Goal: Transaction & Acquisition: Purchase product/service

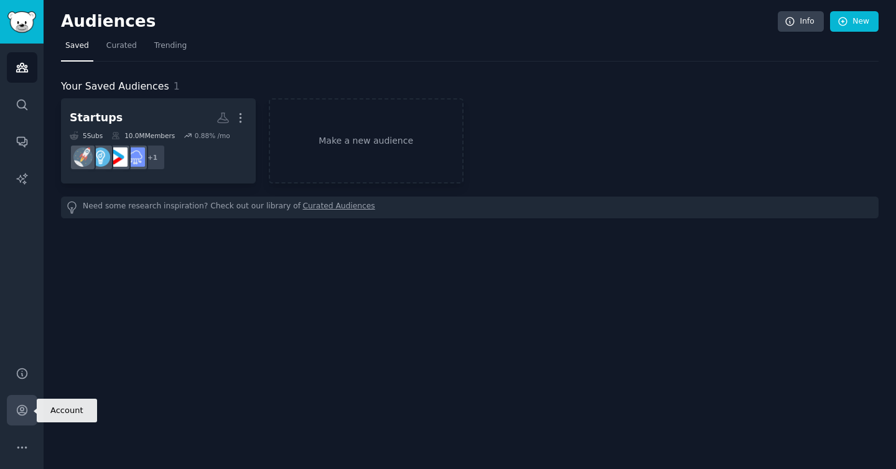
click at [24, 418] on link "Account" at bounding box center [22, 410] width 30 height 30
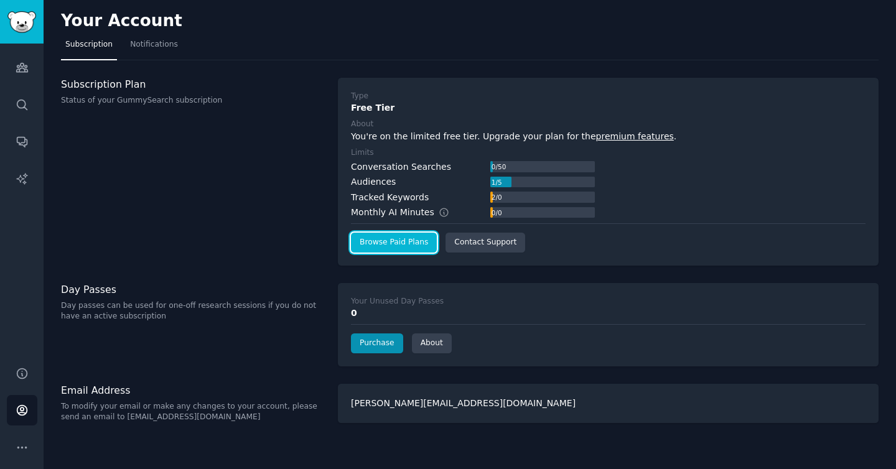
click at [389, 246] on link "Browse Paid Plans" at bounding box center [394, 243] width 86 height 20
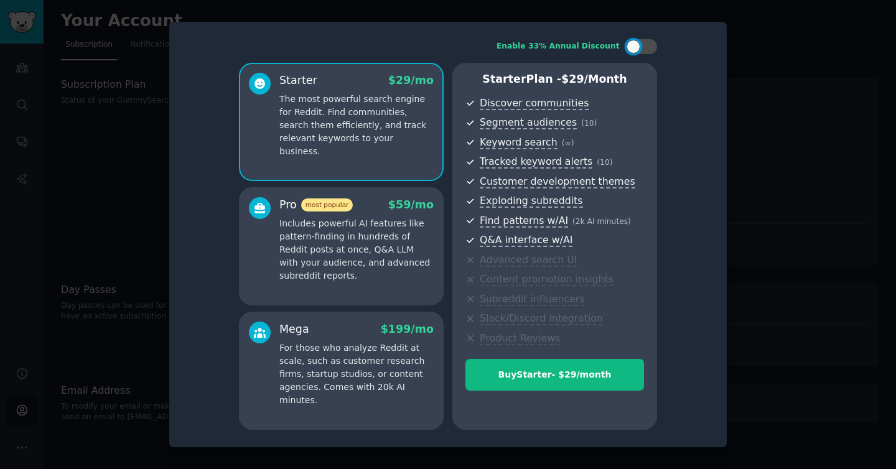
click at [358, 222] on p "Includes powerful AI features like pattern-finding in hundreds of Reddit posts …" at bounding box center [356, 249] width 154 height 65
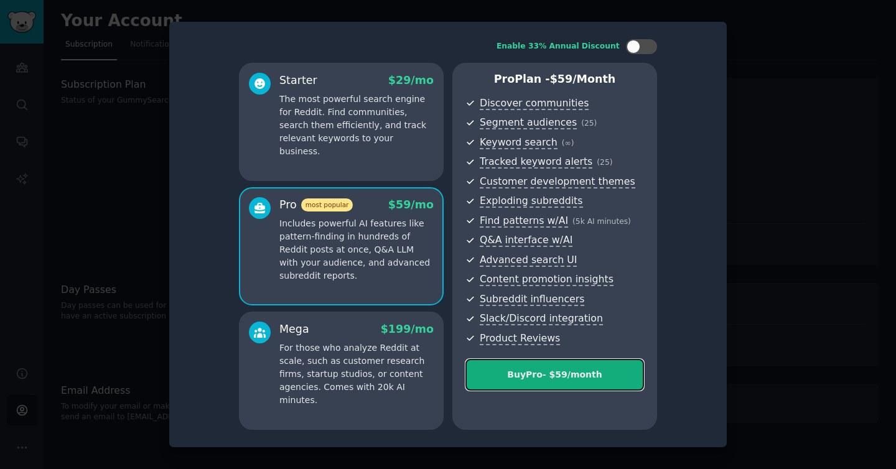
drag, startPoint x: 495, startPoint y: 370, endPoint x: 524, endPoint y: 375, distance: 29.7
click at [524, 375] on div "Buy Pro - $ 59 /month" at bounding box center [554, 374] width 177 height 13
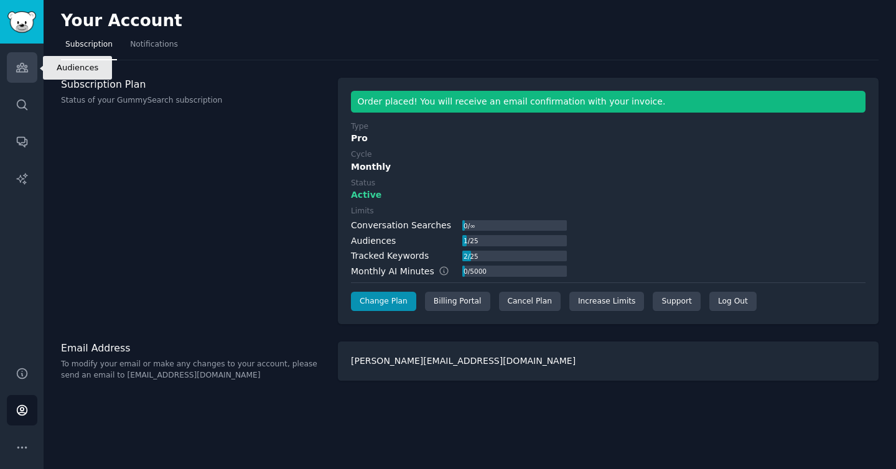
click at [17, 67] on icon "Sidebar" at bounding box center [22, 67] width 13 height 13
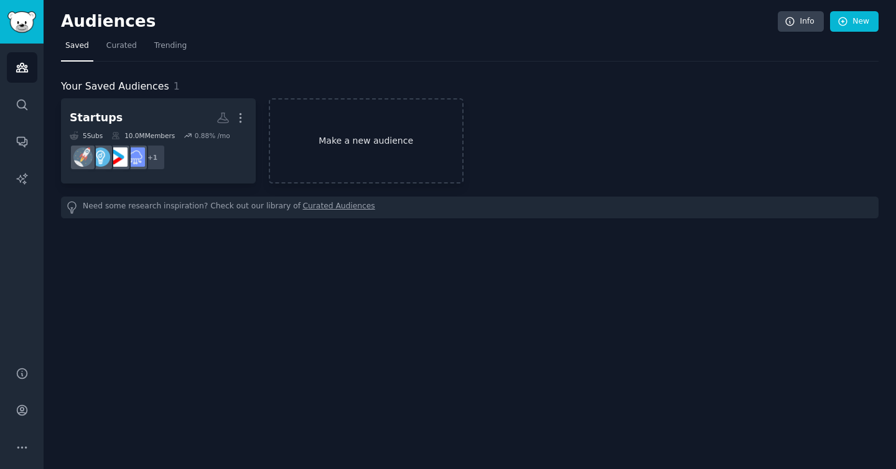
click at [327, 123] on link "Make a new audience" at bounding box center [366, 140] width 195 height 85
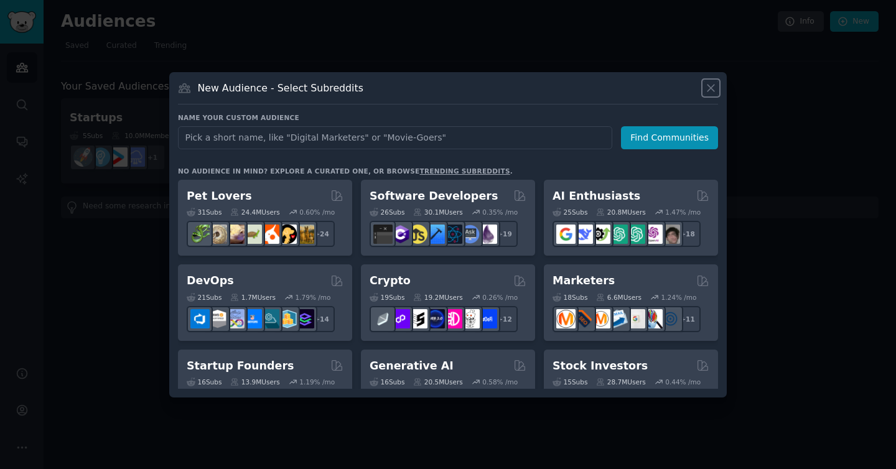
click at [712, 84] on icon at bounding box center [710, 87] width 13 height 13
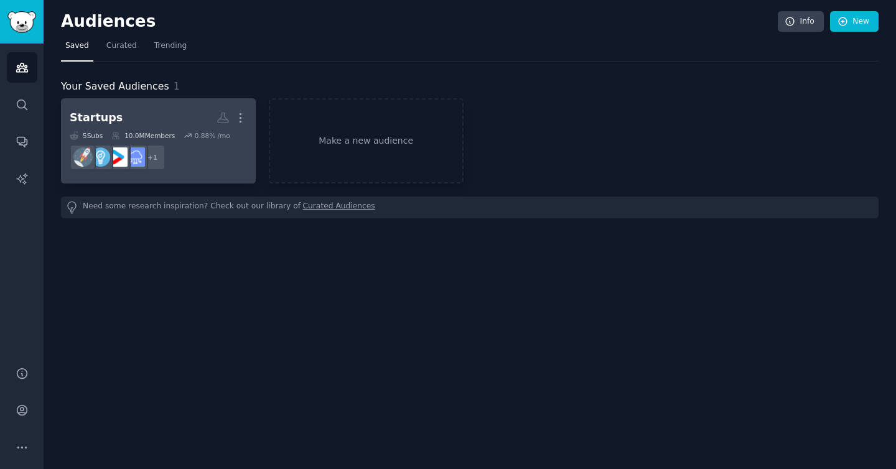
click at [108, 123] on div "Startups" at bounding box center [96, 118] width 53 height 16
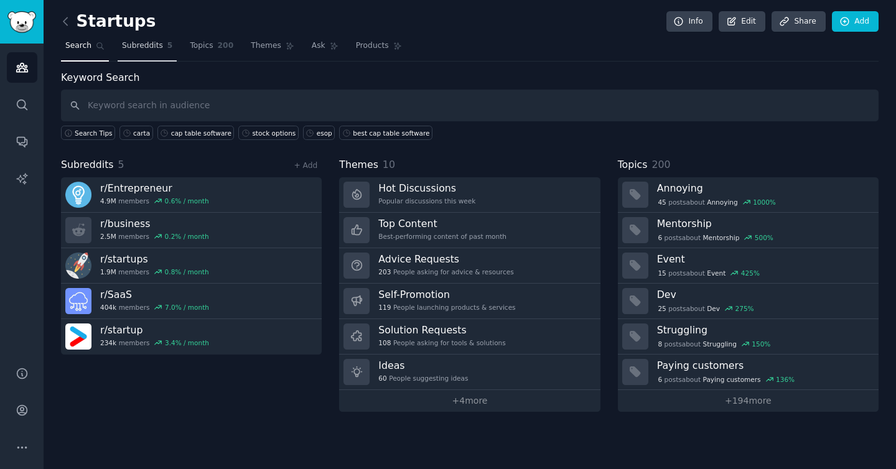
click at [154, 45] on span "Subreddits" at bounding box center [142, 45] width 41 height 11
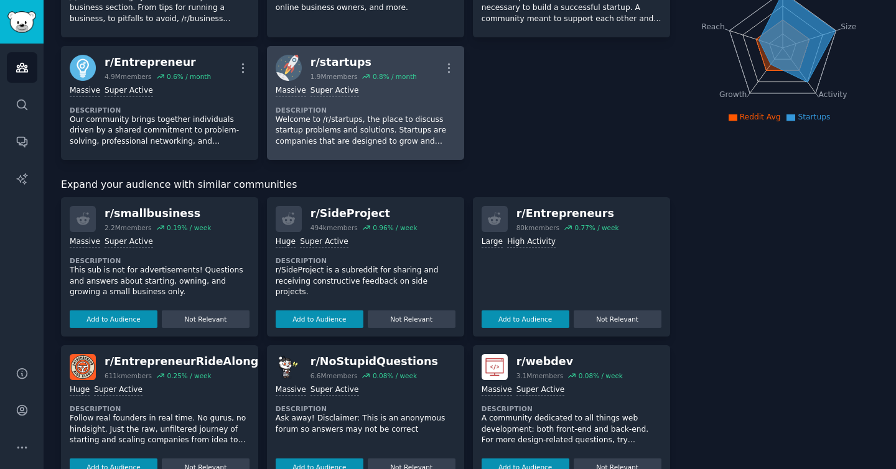
scroll to position [170, 0]
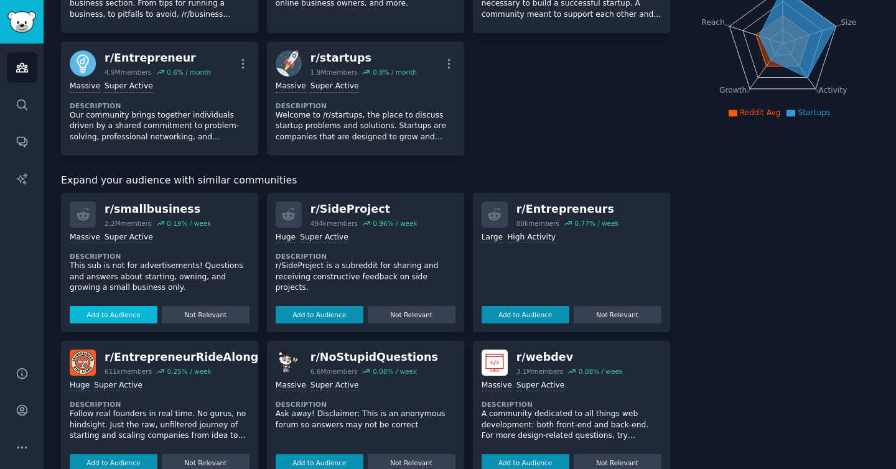
click at [128, 316] on button "Add to Audience" at bounding box center [114, 314] width 88 height 17
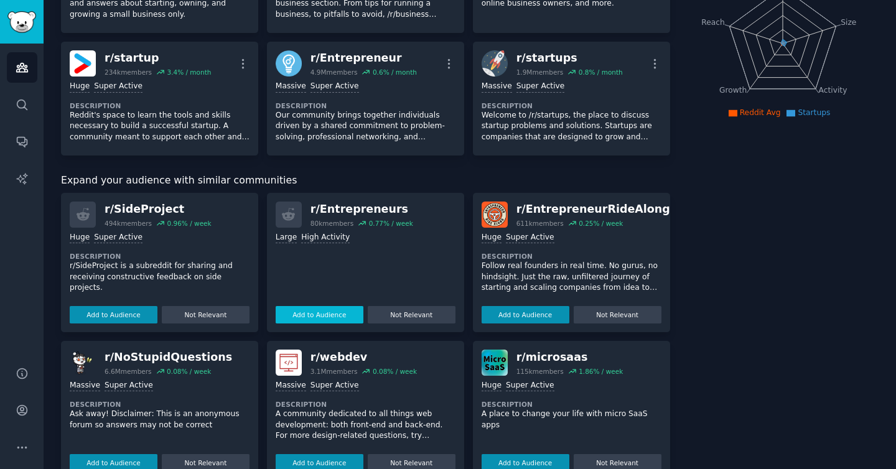
click at [322, 312] on button "Add to Audience" at bounding box center [320, 314] width 88 height 17
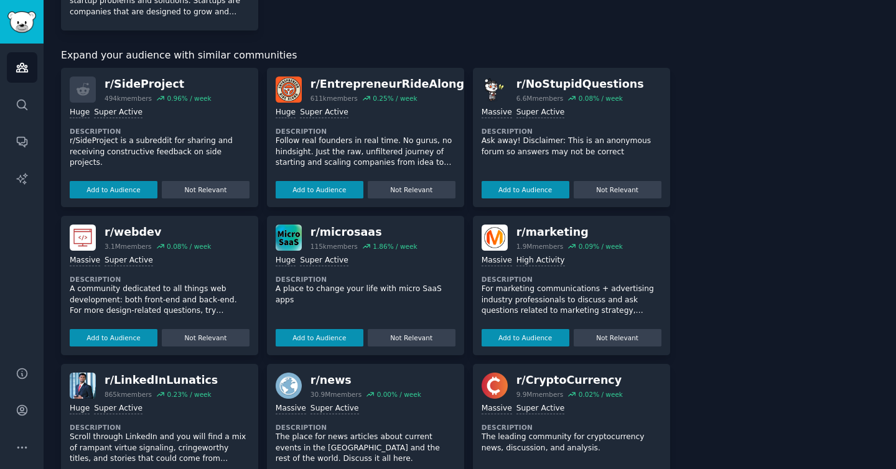
scroll to position [416, 0]
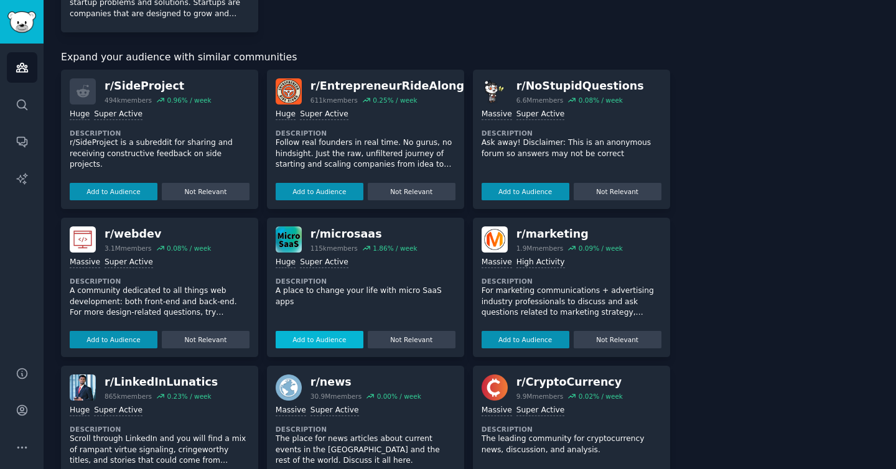
click at [323, 340] on button "Add to Audience" at bounding box center [320, 339] width 88 height 17
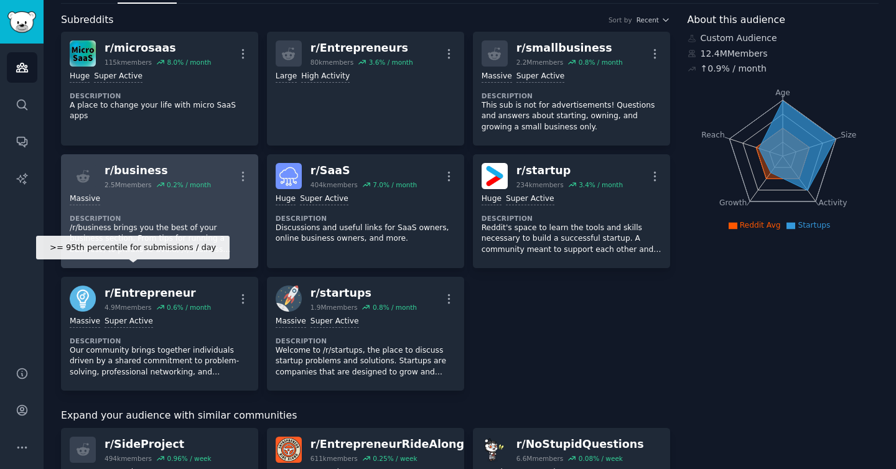
scroll to position [0, 0]
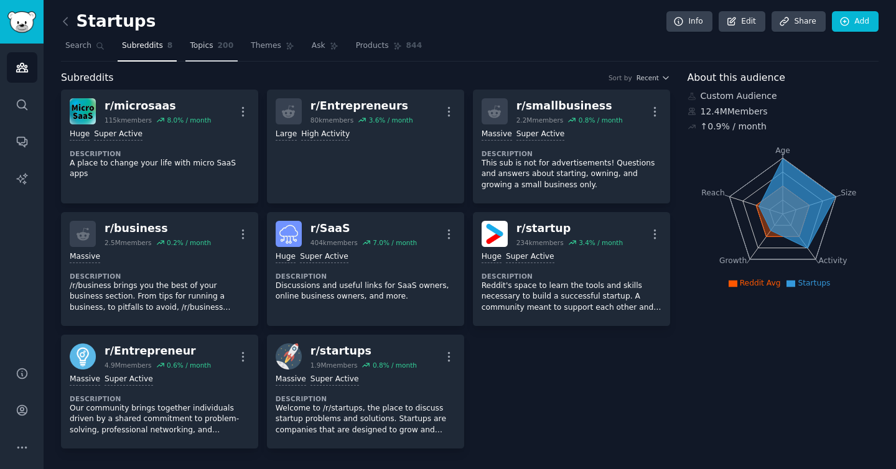
click at [194, 48] on span "Topics" at bounding box center [201, 45] width 23 height 11
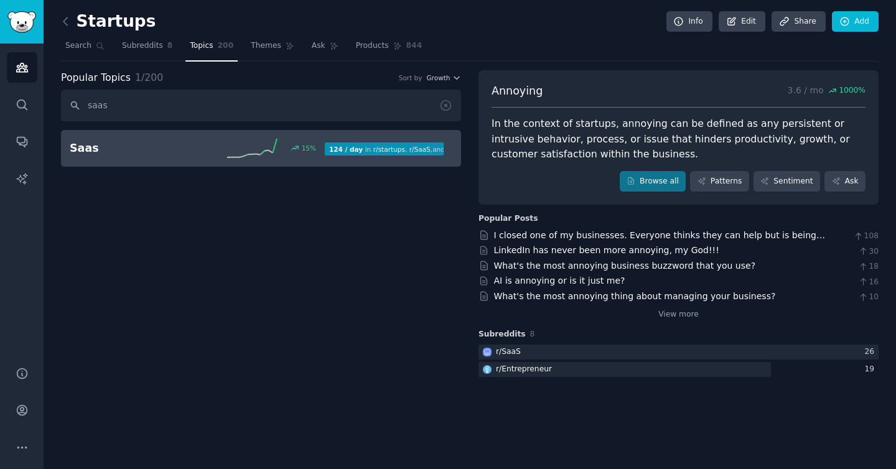
type input "saas"
click at [348, 153] on div "124 / day in r/ startups , r/ SaaS , and 3 other s" at bounding box center [384, 148] width 119 height 13
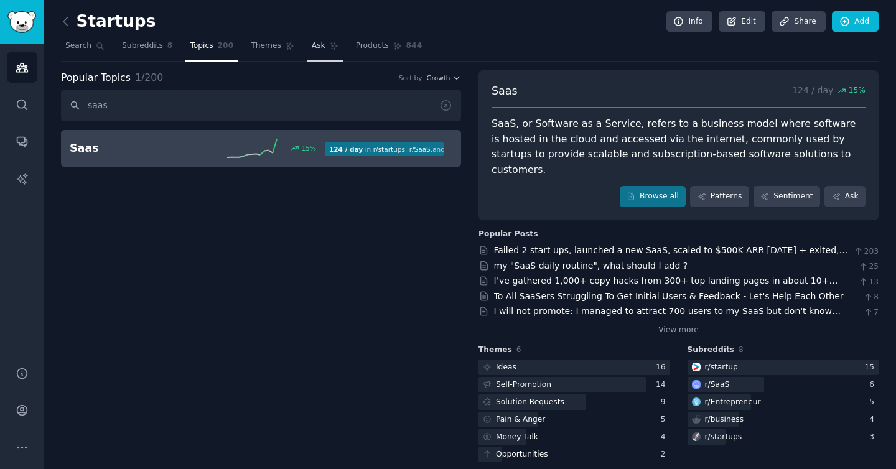
click at [307, 47] on link "Ask" at bounding box center [324, 49] width 35 height 26
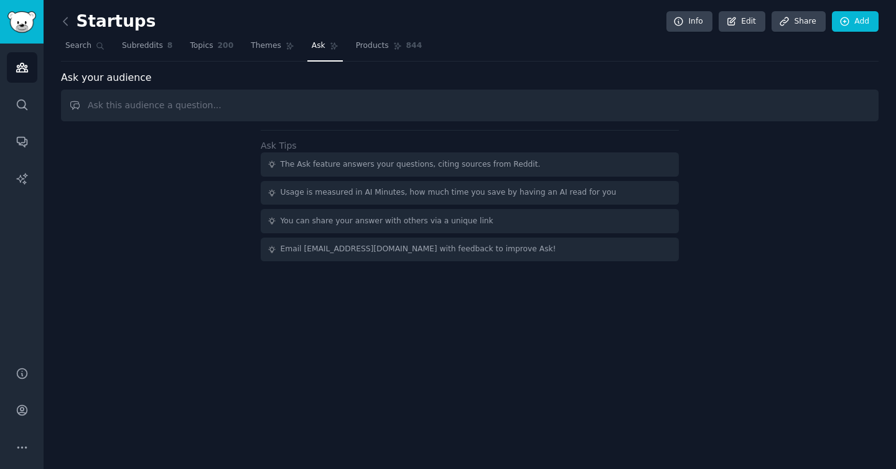
click at [230, 111] on input "text" at bounding box center [469, 106] width 817 height 32
type input "what are the best cap table management software platforms"
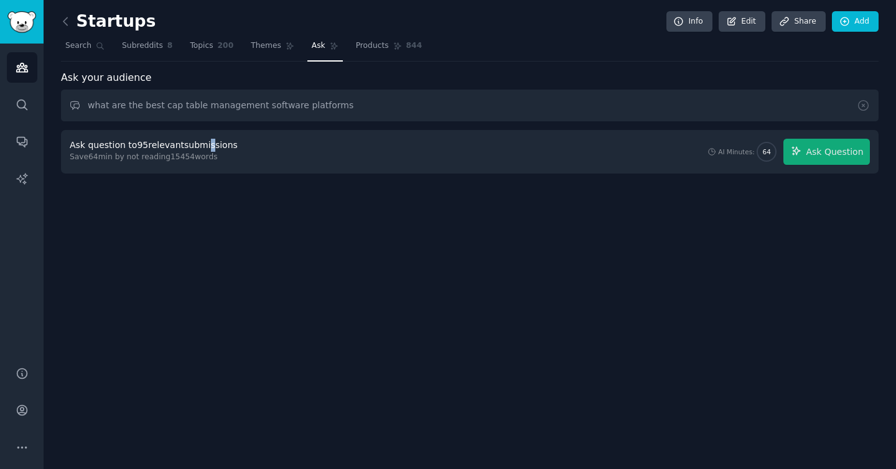
drag, startPoint x: 207, startPoint y: 151, endPoint x: 216, endPoint y: 139, distance: 14.7
click at [210, 147] on div "Ask question to 95 relevant submissions" at bounding box center [154, 145] width 168 height 13
click at [220, 108] on input "what are the best cap table management software platforms" at bounding box center [469, 106] width 817 height 32
click at [798, 169] on div "Ask question to 95 relevant submissions Save 64 min by not reading 15454 words …" at bounding box center [469, 152] width 817 height 44
click at [810, 161] on button "Ask Question" at bounding box center [826, 152] width 86 height 26
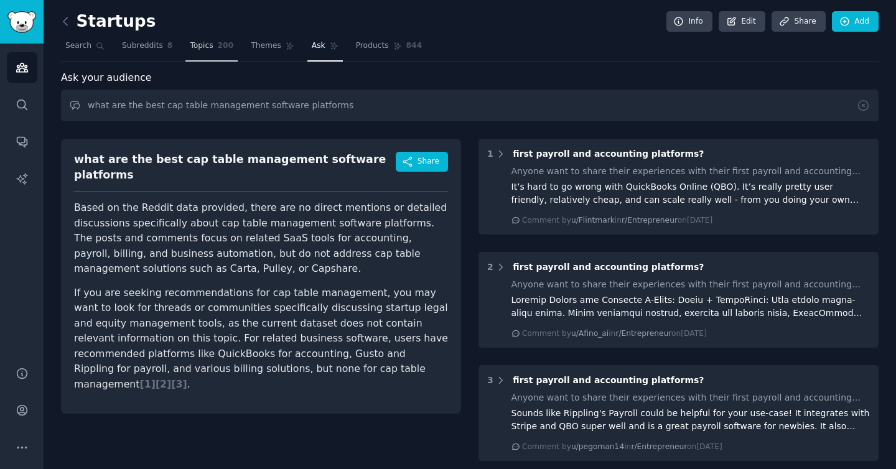
click at [187, 42] on link "Topics 200" at bounding box center [211, 49] width 52 height 26
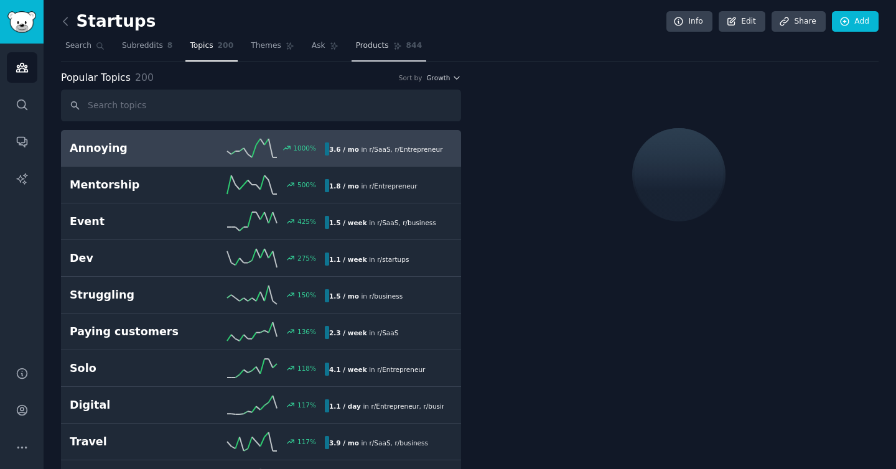
click at [361, 42] on span "Products" at bounding box center [372, 45] width 33 height 11
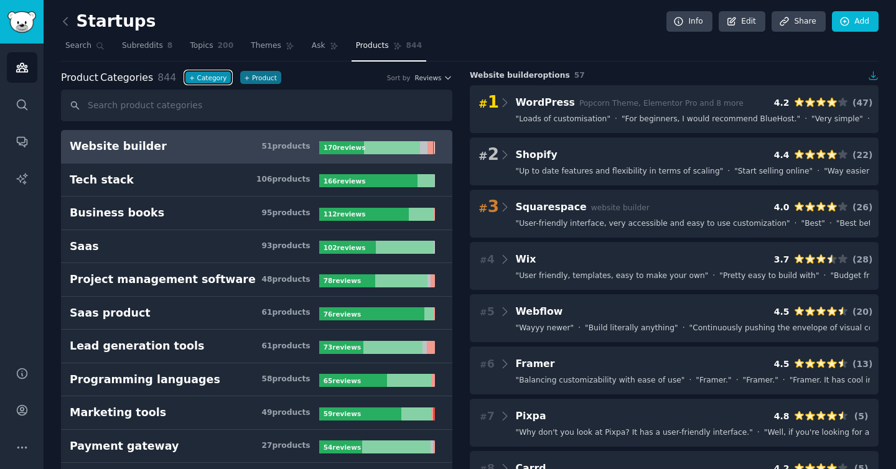
click at [203, 80] on button "+ Category" at bounding box center [208, 77] width 46 height 13
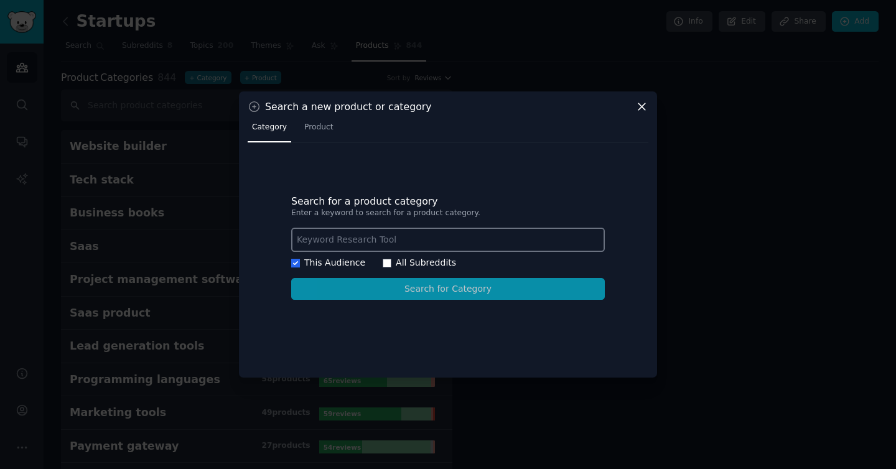
click at [407, 260] on label "All Subreddits" at bounding box center [426, 263] width 60 height 10
click at [391, 260] on input "All Subreddits" at bounding box center [387, 263] width 9 height 9
checkbox input "true"
checkbox input "false"
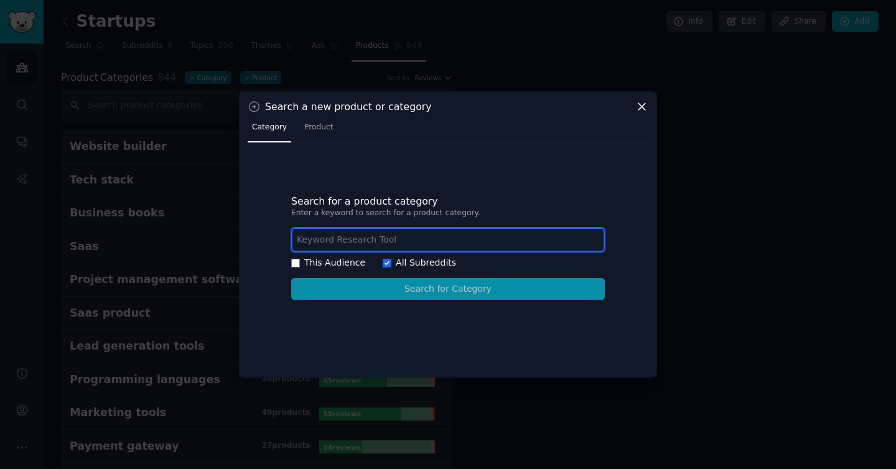
click at [369, 243] on input "text" at bounding box center [448, 240] width 314 height 24
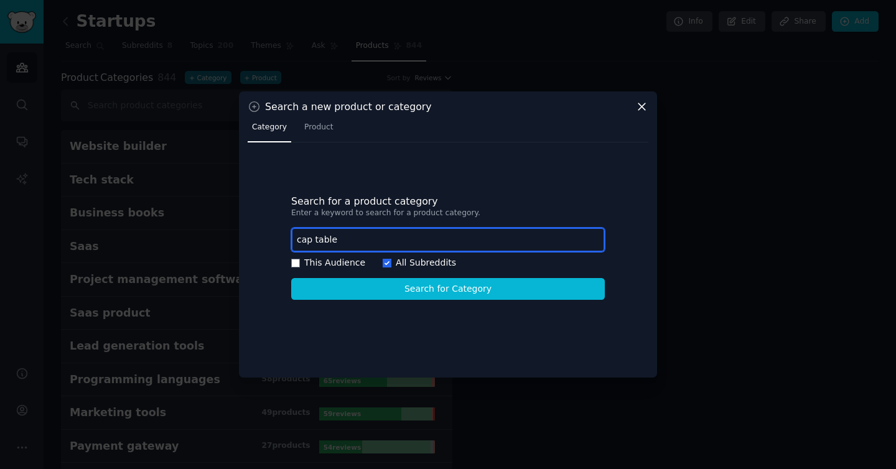
type input "cap table"
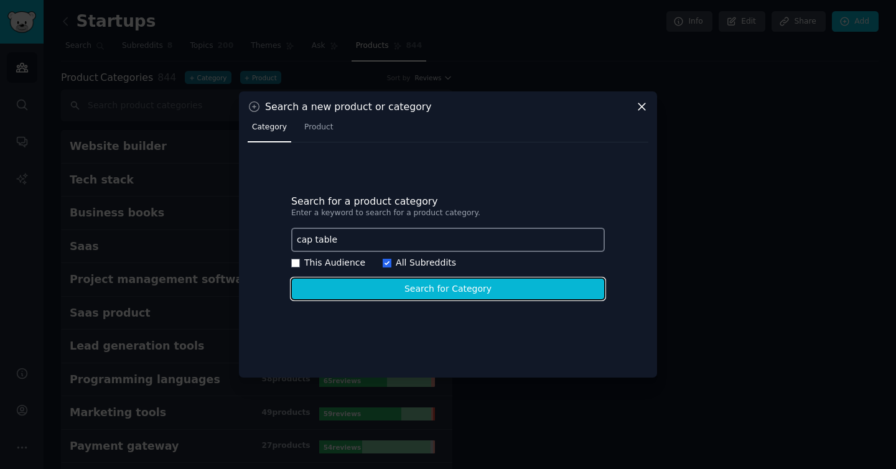
click at [410, 296] on button "Search for Category" at bounding box center [448, 289] width 314 height 22
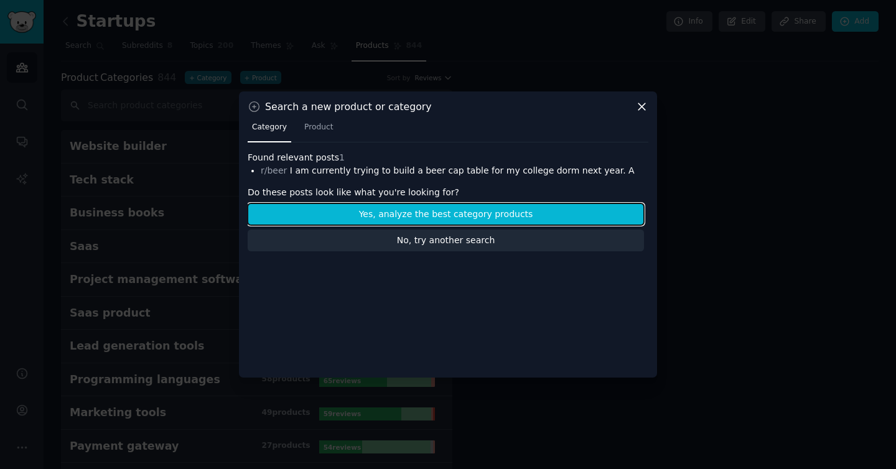
drag, startPoint x: 432, startPoint y: 215, endPoint x: 434, endPoint y: 244, distance: 29.3
click at [434, 244] on div "Do these posts look like what you're looking for? Yes, analyze the best categor…" at bounding box center [446, 218] width 396 height 65
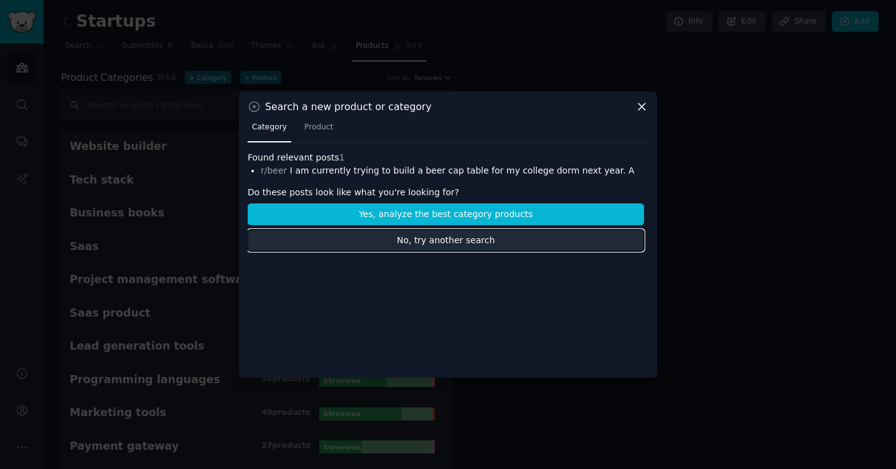
click at [434, 244] on button "No, try another search" at bounding box center [446, 241] width 396 height 22
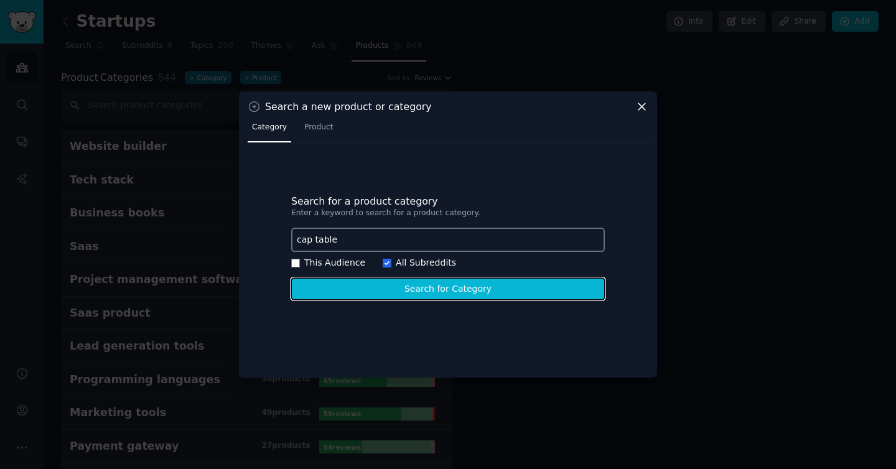
drag, startPoint x: 408, startPoint y: 292, endPoint x: 402, endPoint y: 249, distance: 43.4
click at [402, 249] on div "Search for a product category Enter a keyword to search for a product category.…" at bounding box center [448, 247] width 401 height 192
click at [404, 294] on button "Search for Category" at bounding box center [448, 289] width 314 height 22
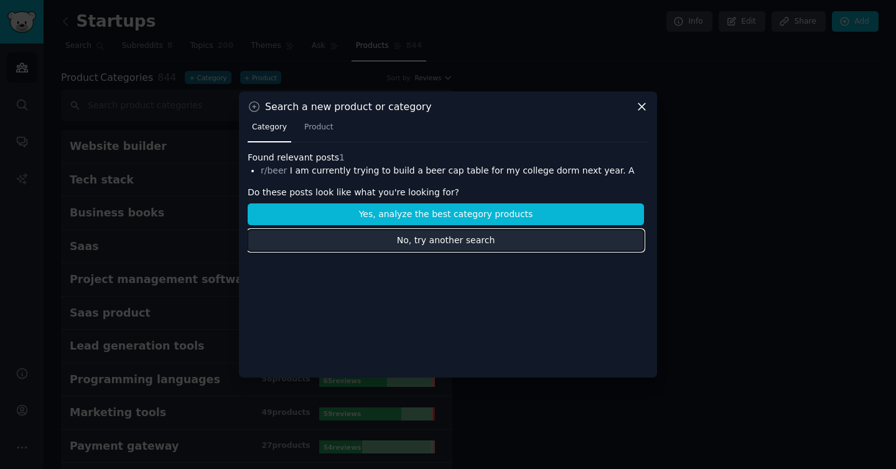
click at [398, 236] on button "No, try another search" at bounding box center [446, 241] width 396 height 22
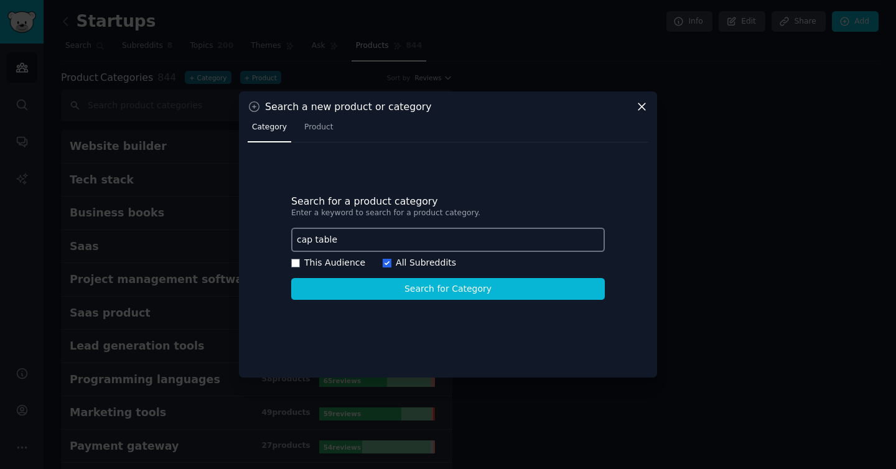
drag, startPoint x: 379, startPoint y: 238, endPoint x: 285, endPoint y: 237, distance: 94.6
click at [285, 237] on div "Search for a product category Enter a keyword to search for a product category.…" at bounding box center [448, 247] width 401 height 192
type input "equity management"
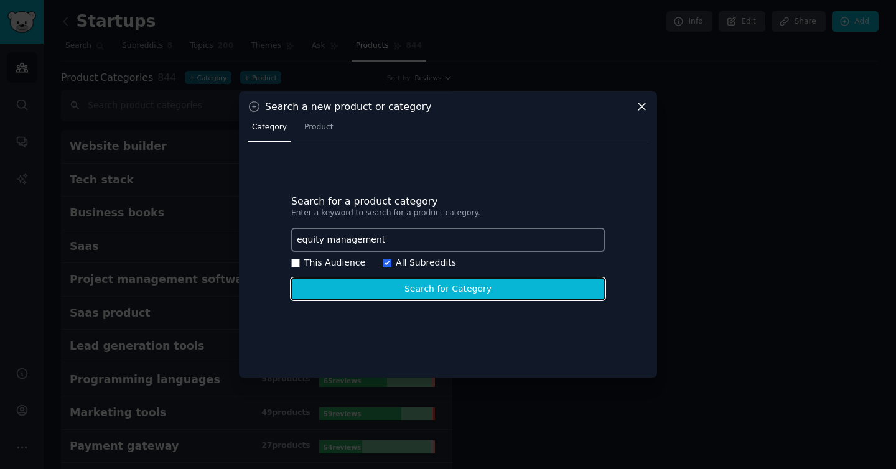
click at [345, 289] on button "Search for Category" at bounding box center [448, 289] width 314 height 22
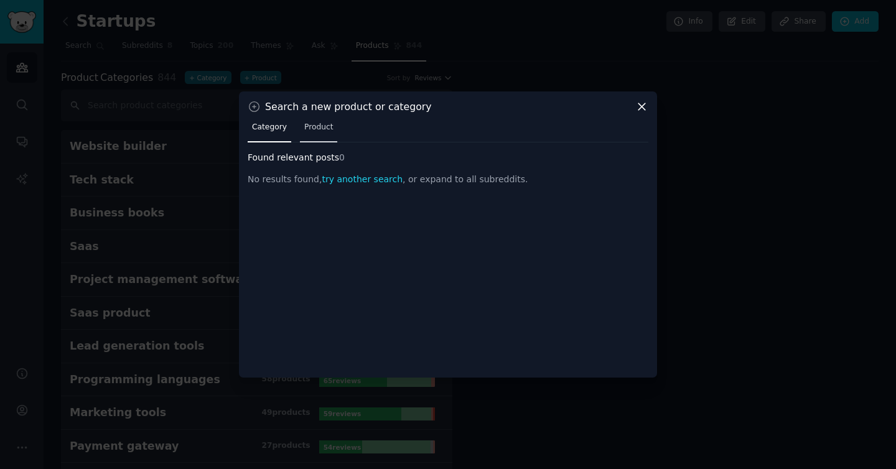
click at [330, 119] on link "Product" at bounding box center [319, 131] width 38 height 26
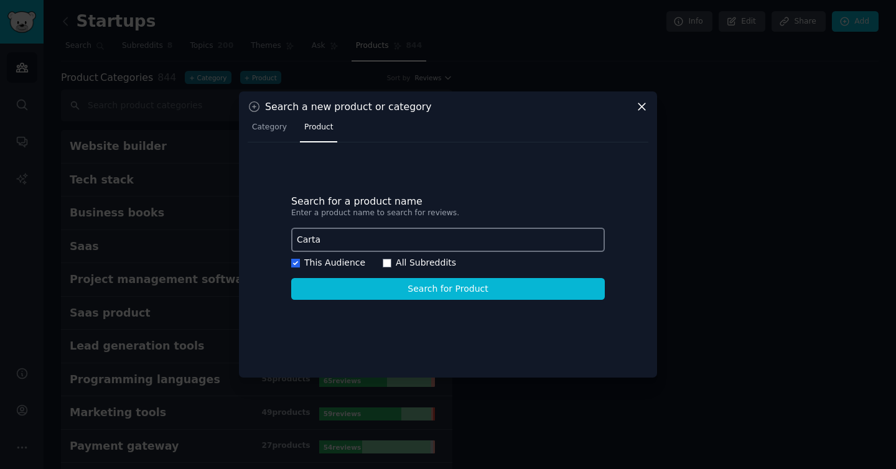
type input "Carta"
click at [405, 300] on div "Search for a product name Enter a product name to search for reviews. Carta Thi…" at bounding box center [448, 247] width 401 height 192
click at [398, 265] on label "All Subreddits" at bounding box center [426, 263] width 60 height 10
click at [391, 265] on input "All Subreddits" at bounding box center [387, 263] width 9 height 9
checkbox input "true"
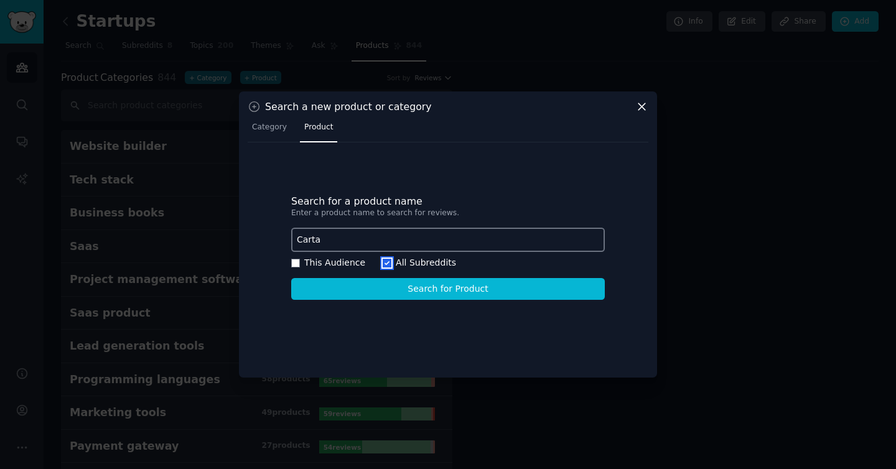
checkbox input "false"
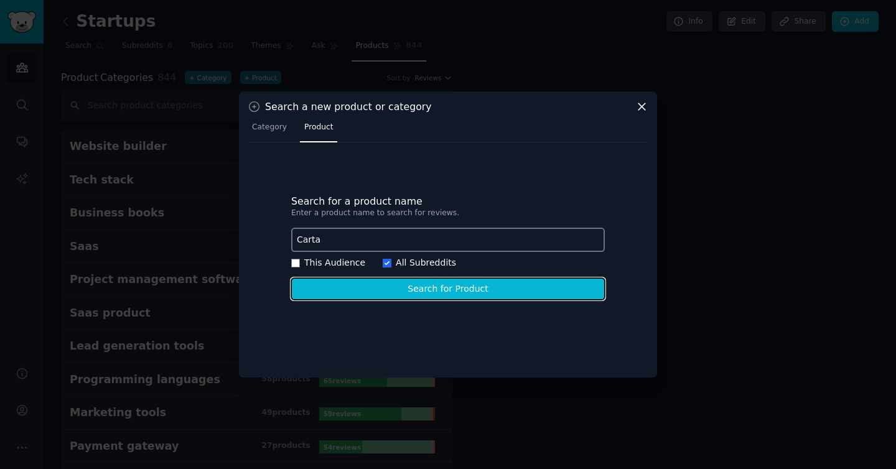
click at [398, 289] on button "Search for Product" at bounding box center [448, 289] width 314 height 22
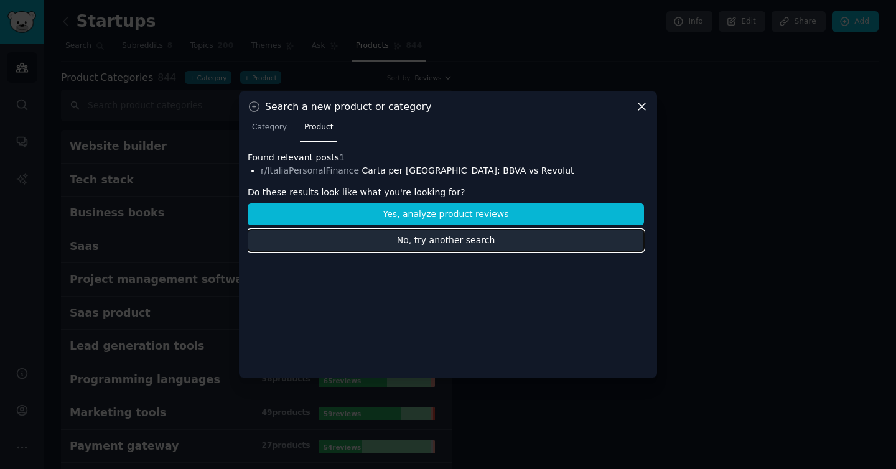
click at [375, 240] on button "No, try another search" at bounding box center [446, 241] width 396 height 22
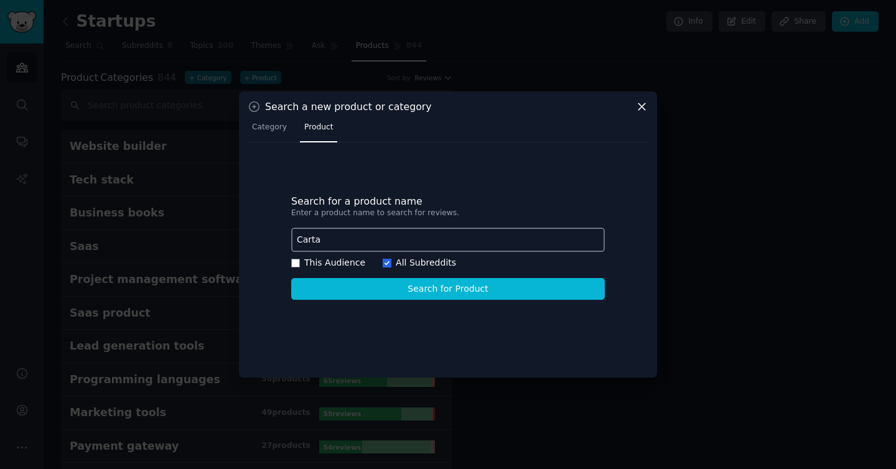
click at [646, 103] on icon at bounding box center [641, 106] width 13 height 13
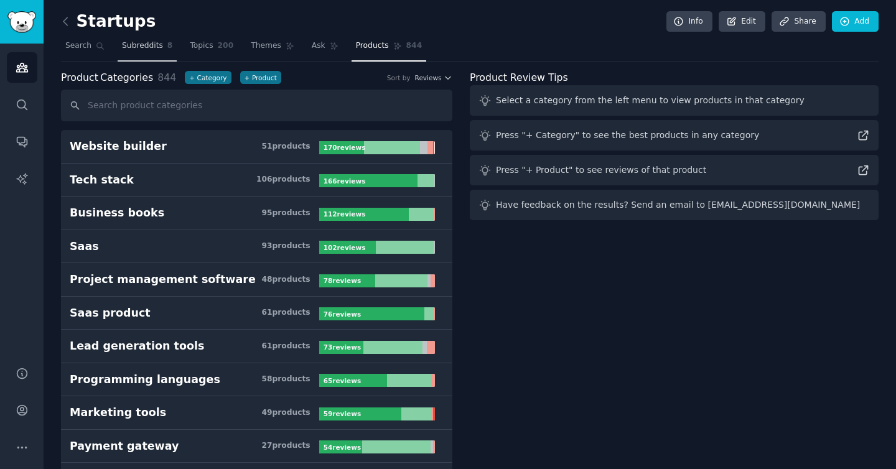
click at [131, 39] on link "Subreddits 8" at bounding box center [147, 49] width 59 height 26
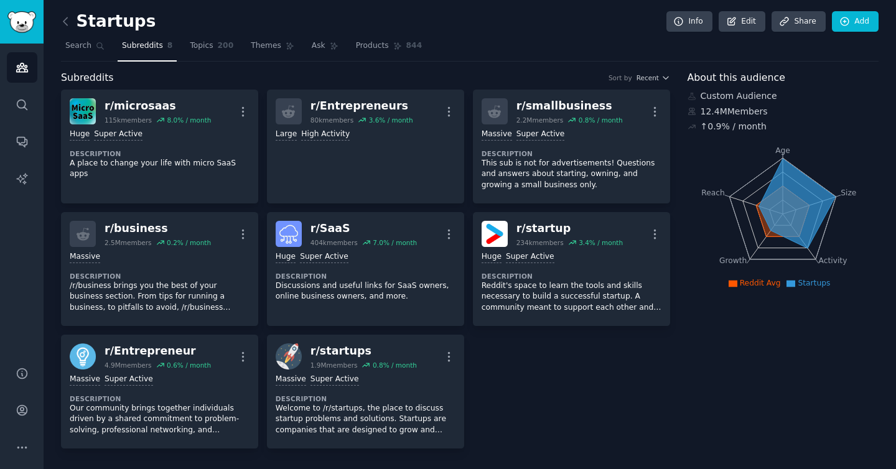
click at [129, 50] on span "Subreddits" at bounding box center [142, 45] width 41 height 11
click at [67, 22] on icon at bounding box center [65, 21] width 13 height 13
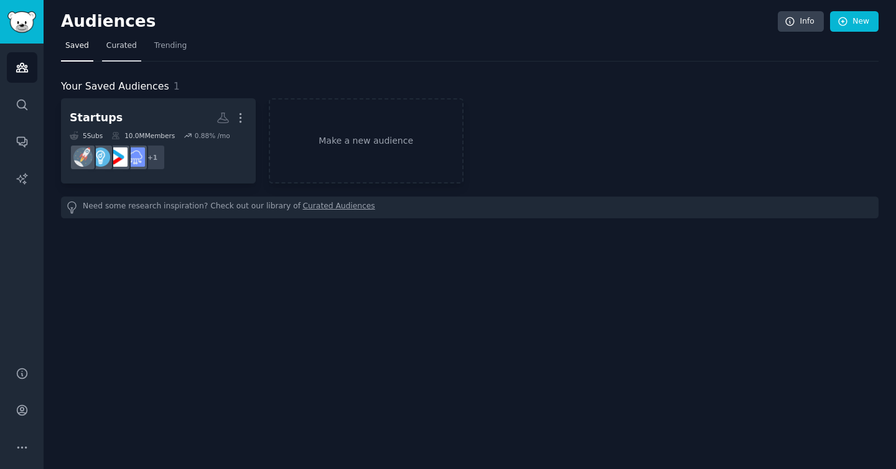
click at [113, 54] on link "Curated" at bounding box center [121, 49] width 39 height 26
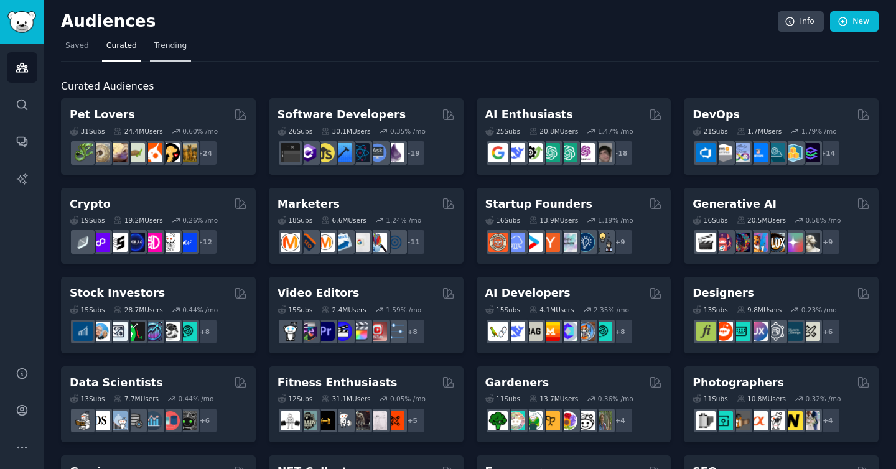
click at [177, 44] on span "Trending" at bounding box center [170, 45] width 32 height 11
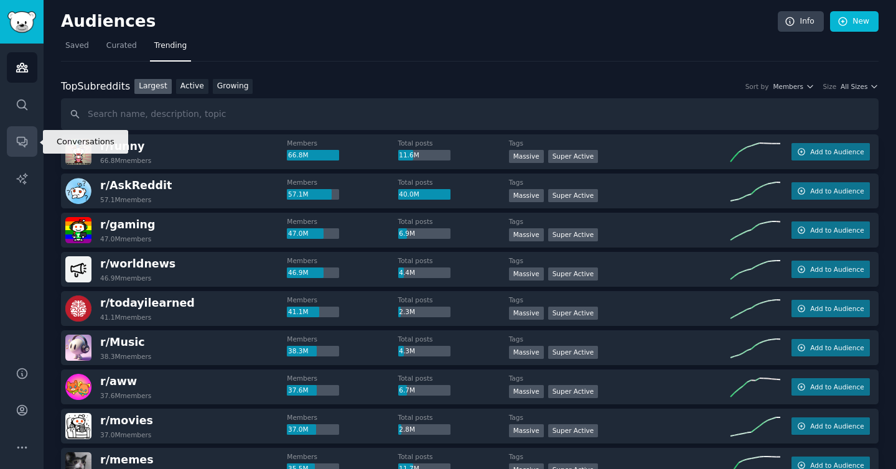
click at [17, 141] on icon "Sidebar" at bounding box center [22, 142] width 10 height 10
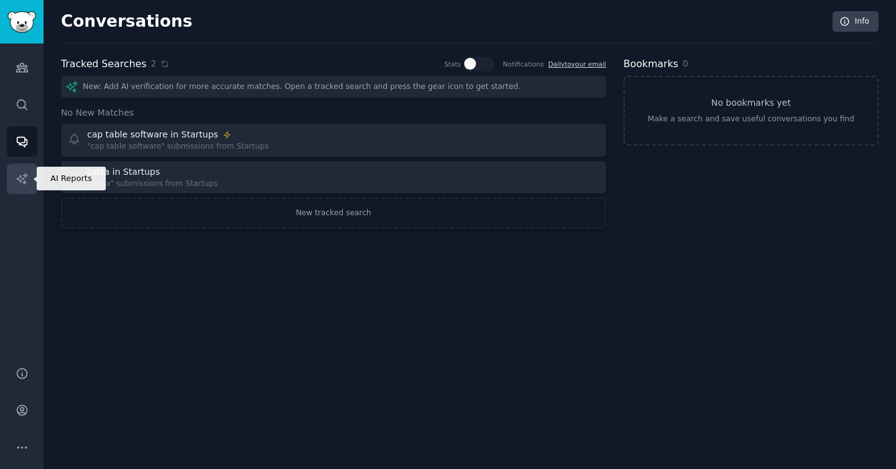
click at [16, 182] on icon "Sidebar" at bounding box center [22, 178] width 13 height 13
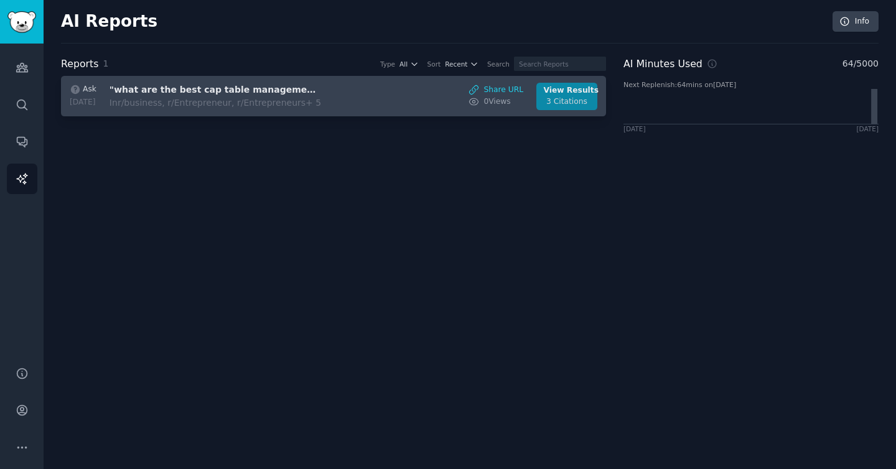
click at [555, 96] on div "3 Citations" at bounding box center [567, 101] width 47 height 11
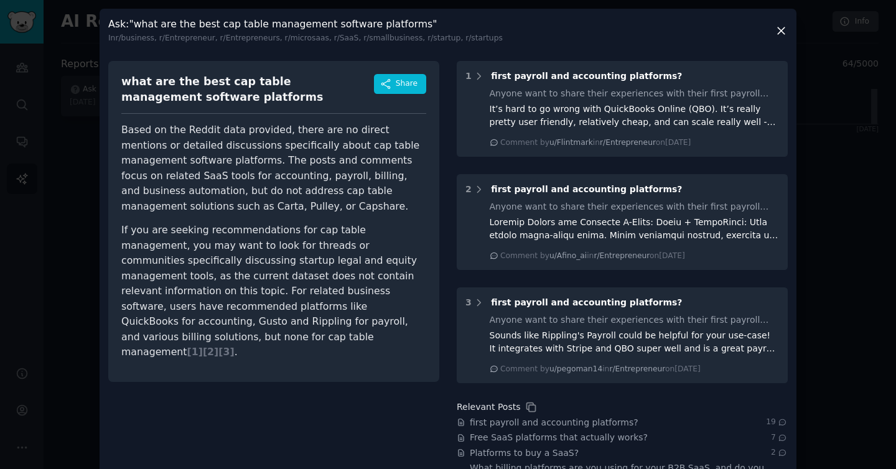
click at [778, 27] on icon at bounding box center [781, 30] width 13 height 13
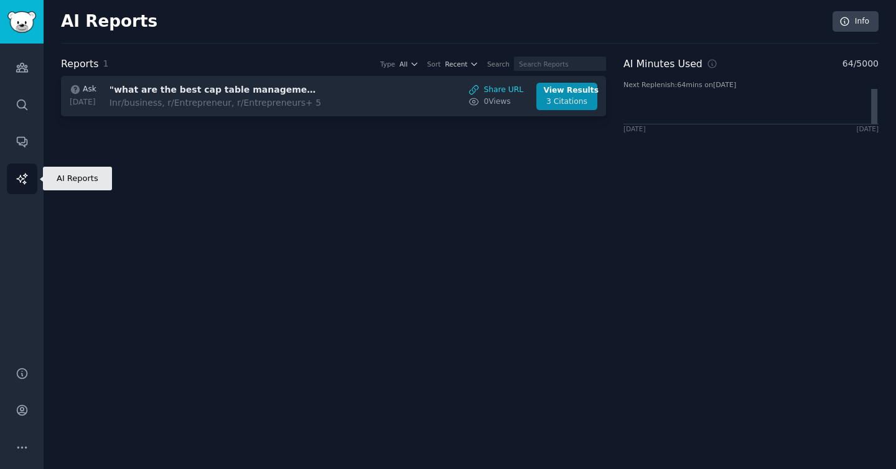
click at [22, 172] on icon "Sidebar" at bounding box center [22, 178] width 13 height 13
click at [857, 29] on link "Info" at bounding box center [855, 21] width 46 height 21
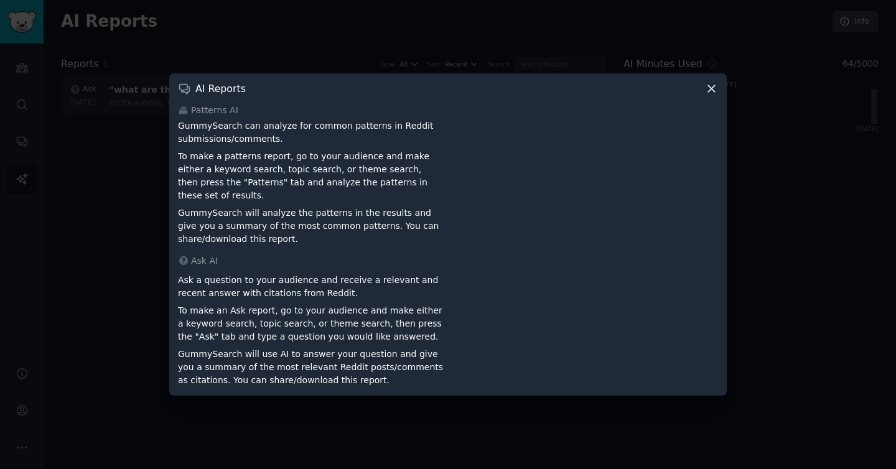
click at [710, 92] on icon at bounding box center [711, 88] width 7 height 7
